Goal: Transaction & Acquisition: Download file/media

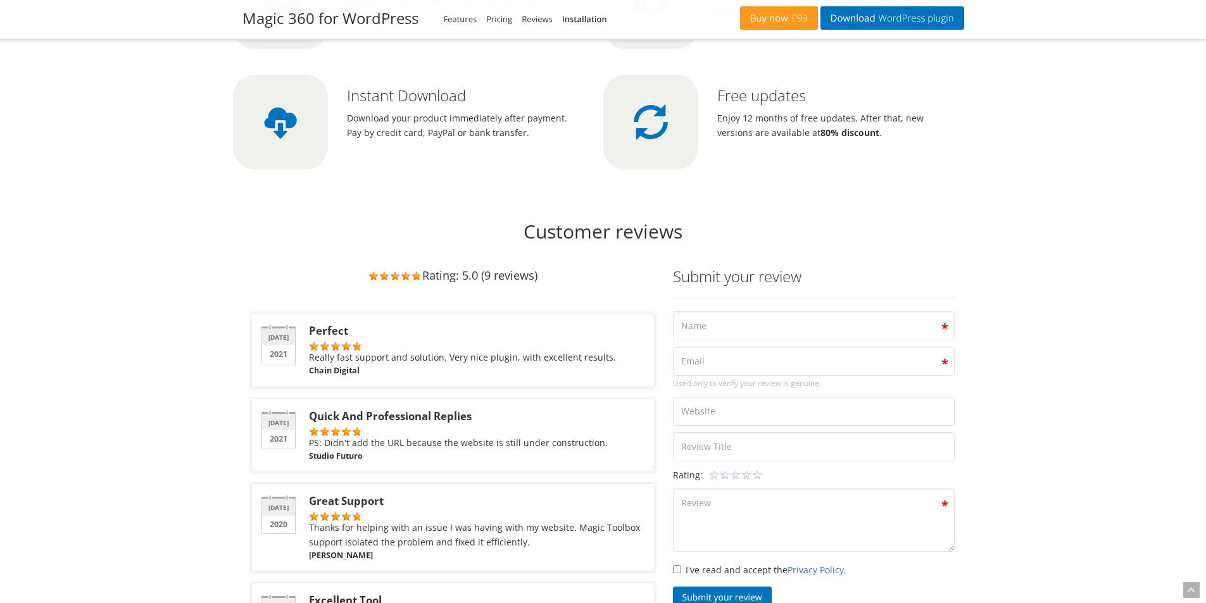
scroll to position [3629, 0]
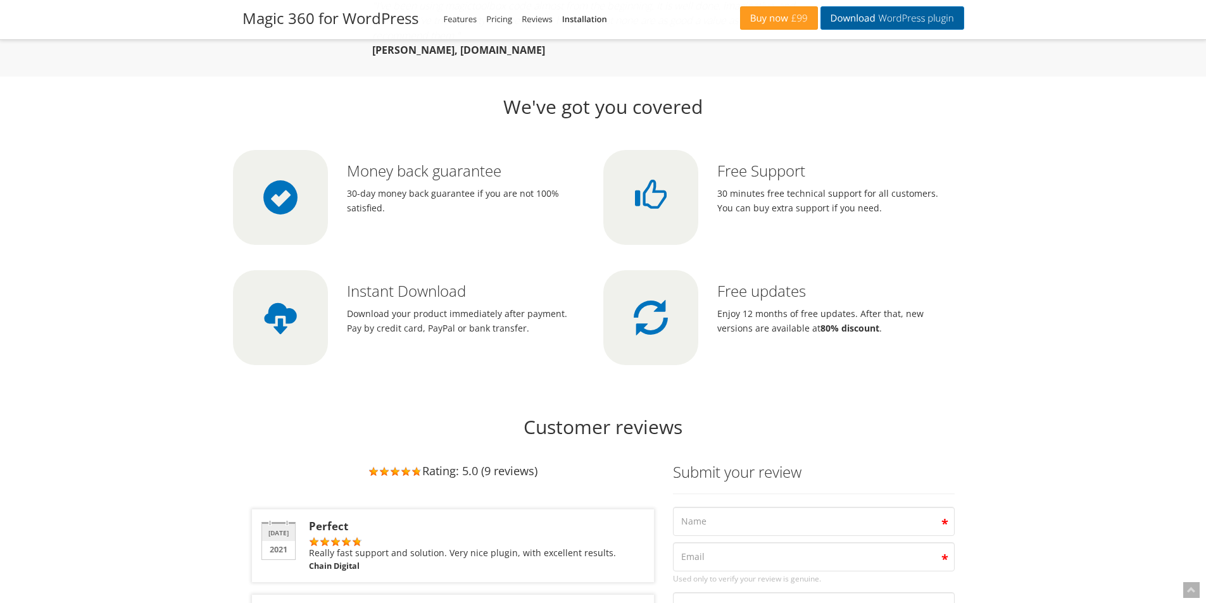
click at [915, 20] on span "WordPress plugin" at bounding box center [914, 18] width 78 height 10
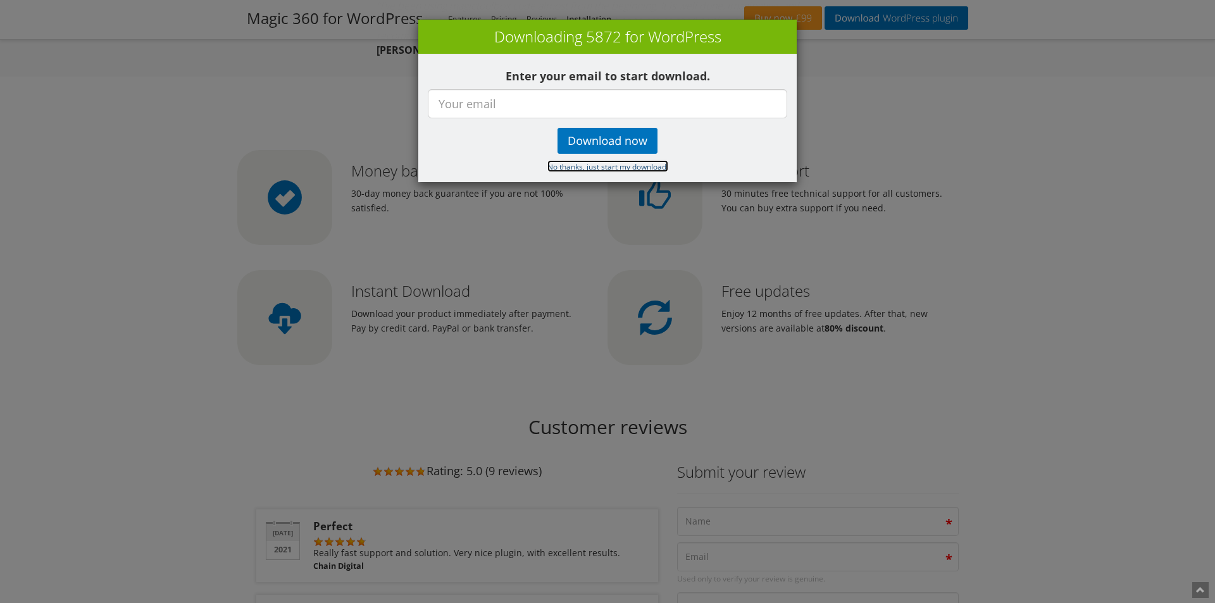
click at [596, 169] on small "No thanks, just start my download." at bounding box center [608, 166] width 121 height 10
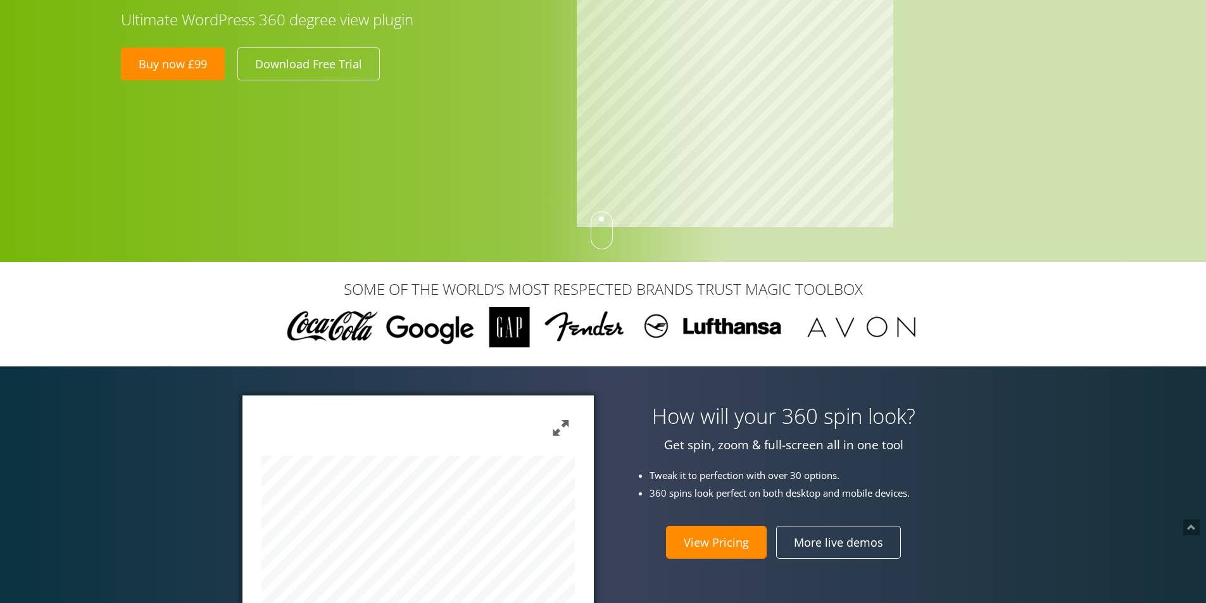
scroll to position [337, 0]
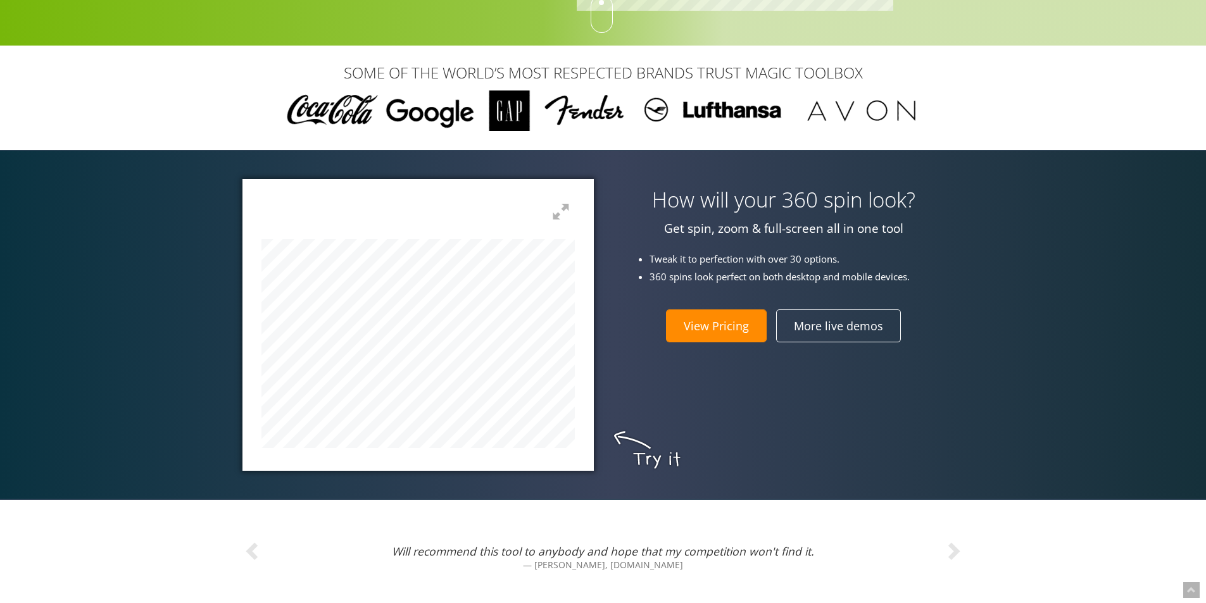
drag, startPoint x: 465, startPoint y: 350, endPoint x: 597, endPoint y: 327, distance: 133.7
click at [577, 334] on div at bounding box center [417, 324] width 351 height 291
click at [135, 331] on div "How will your 360 spin look? Get spin, zoom & full-screen all in one tool Tweak…" at bounding box center [603, 324] width 1206 height 349
click at [51, 363] on div "How will your 360 spin look? Get spin, zoom & full-screen all in one tool Tweak…" at bounding box center [603, 324] width 1206 height 349
click at [475, 56] on div "SOME OF THE WORLD’S MOST RESPECTED BRANDS TRUST MAGIC TOOLBOX" at bounding box center [603, 98] width 1206 height 104
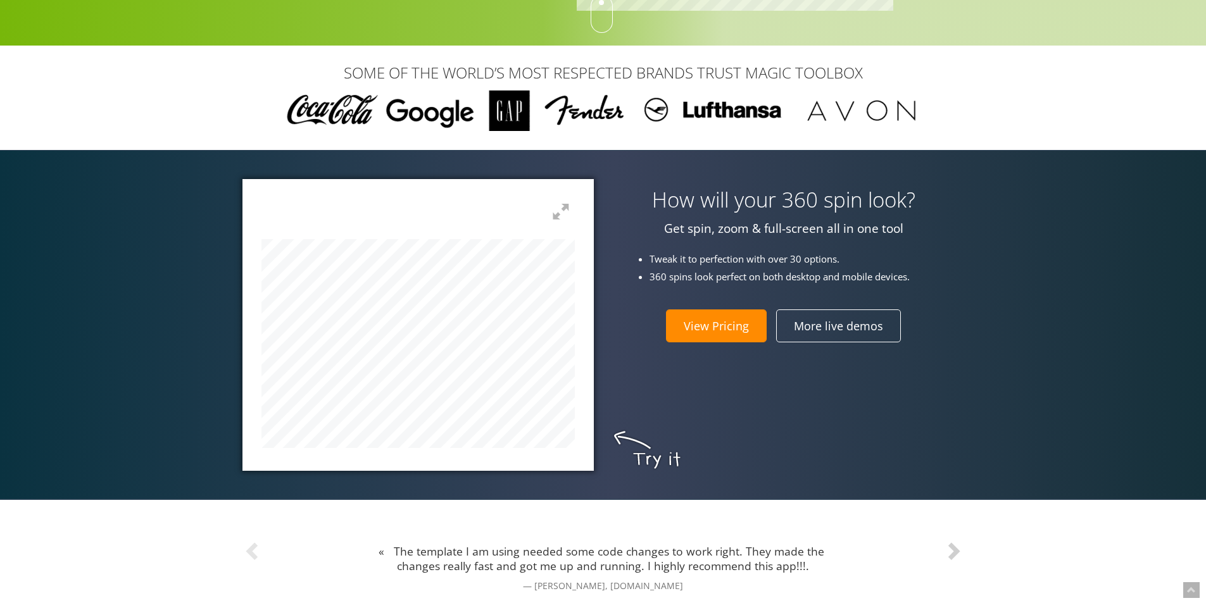
click at [889, 511] on link at bounding box center [910, 550] width 108 height 101
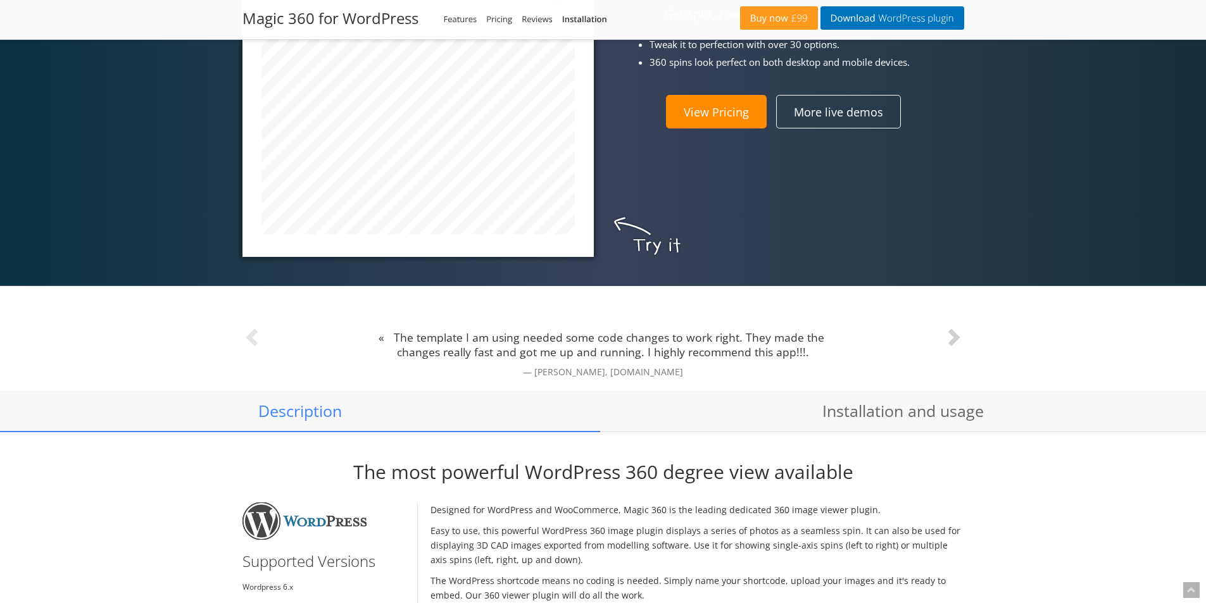
scroll to position [760, 0]
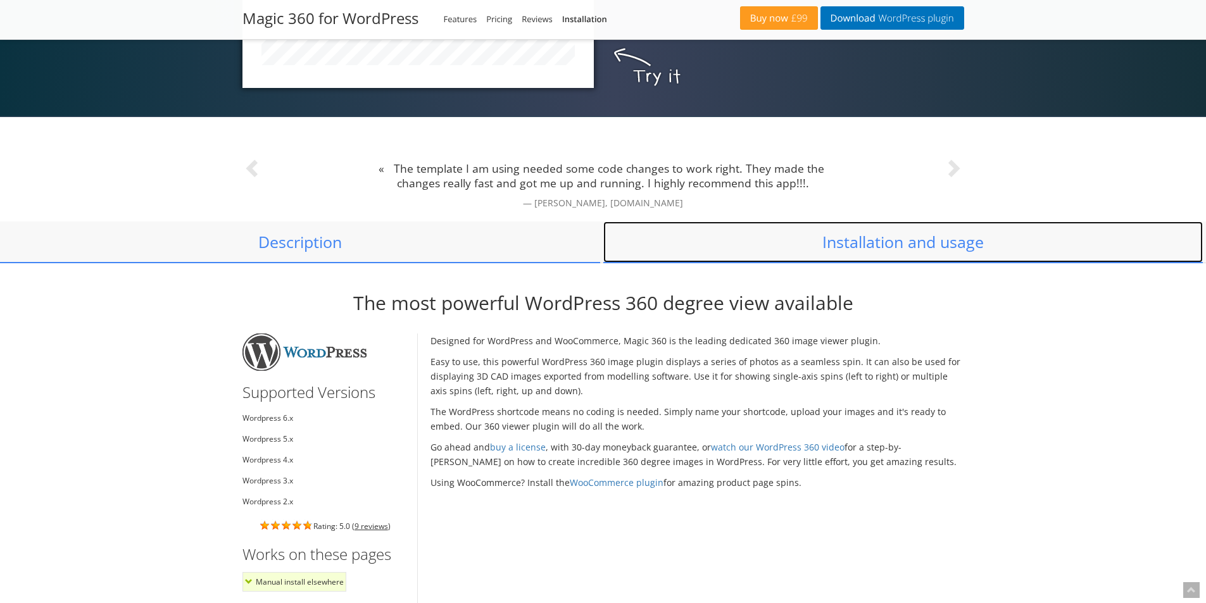
click at [901, 253] on link "Installation and usage" at bounding box center [903, 243] width 600 height 42
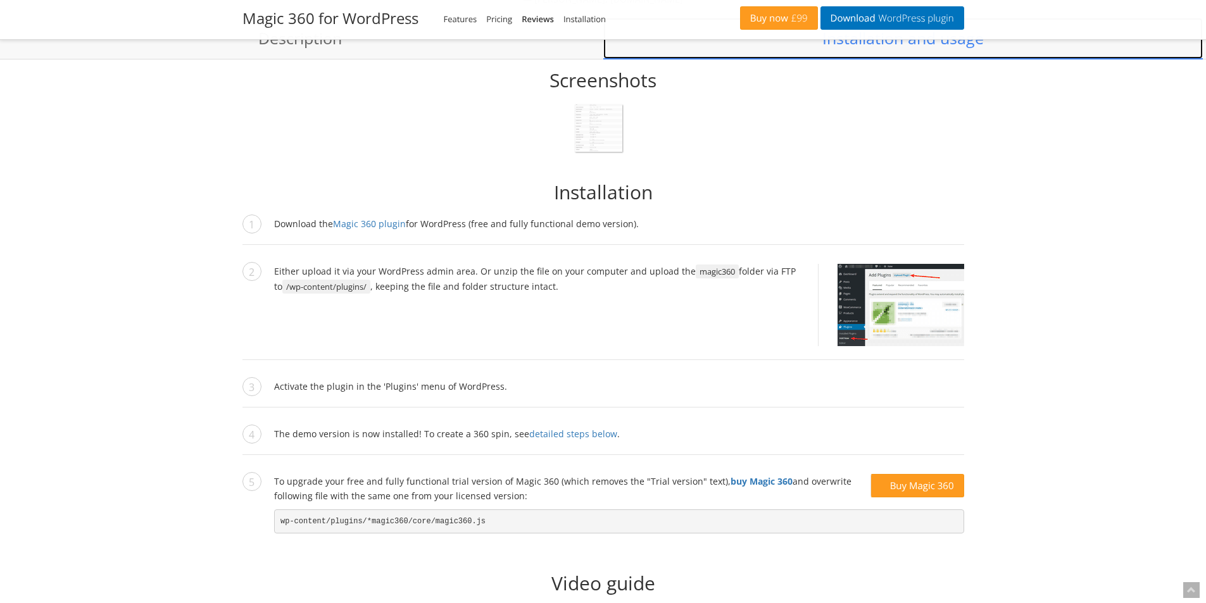
scroll to position [978, 0]
